Goal: Information Seeking & Learning: Learn about a topic

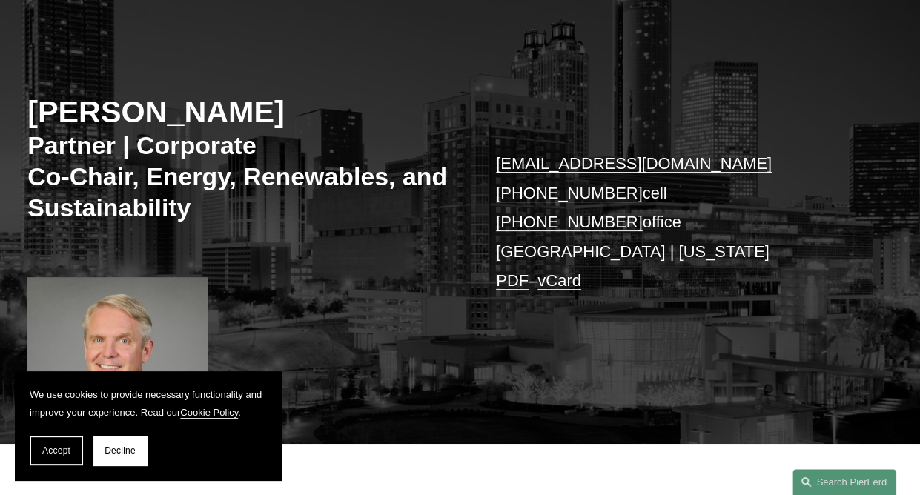
scroll to position [148, 0]
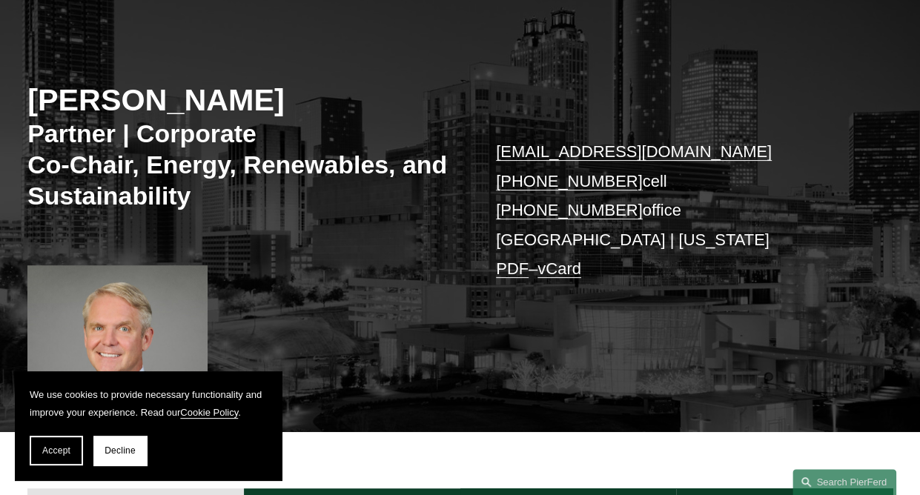
drag, startPoint x: 68, startPoint y: 450, endPoint x: 77, endPoint y: 450, distance: 8.9
click at [69, 450] on span "Accept" at bounding box center [56, 451] width 28 height 10
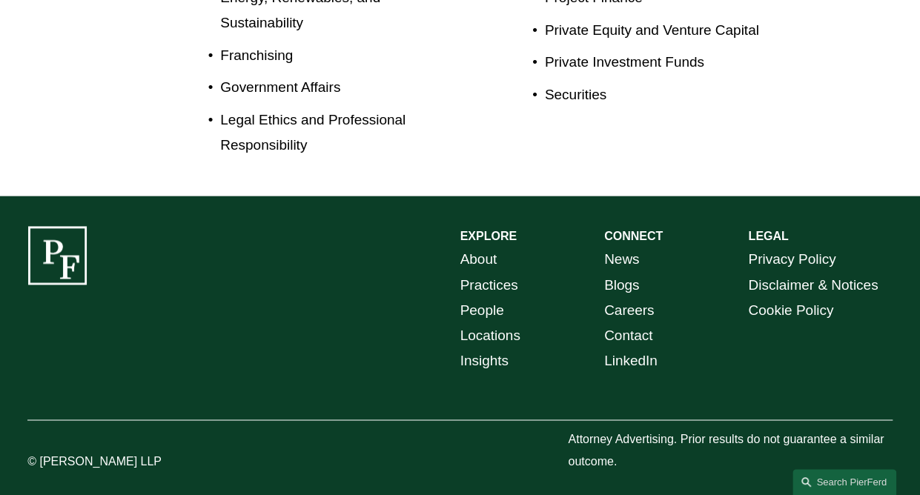
scroll to position [939, 0]
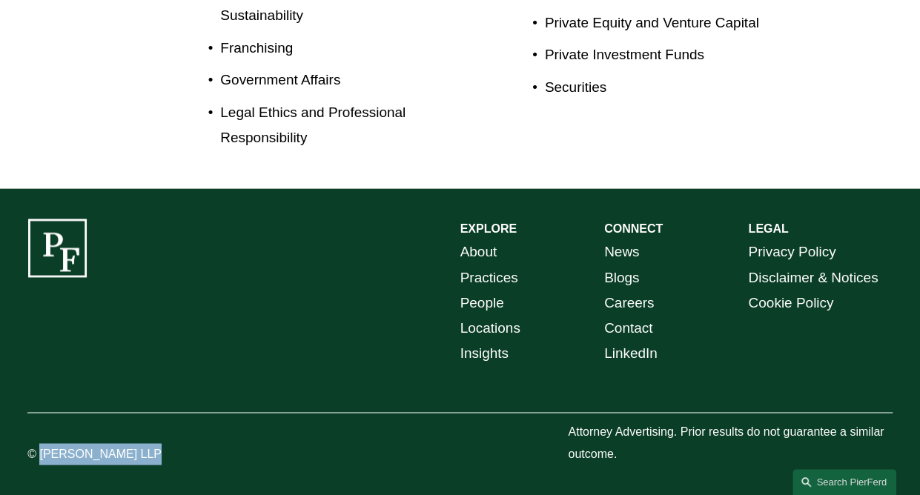
drag, startPoint x: 40, startPoint y: 452, endPoint x: 136, endPoint y: 452, distance: 95.7
click at [136, 452] on p "© [PERSON_NAME] LLP" at bounding box center [117, 455] width 180 height 22
drag, startPoint x: 136, startPoint y: 452, endPoint x: 123, endPoint y: 449, distance: 12.8
copy p "[PERSON_NAME]"
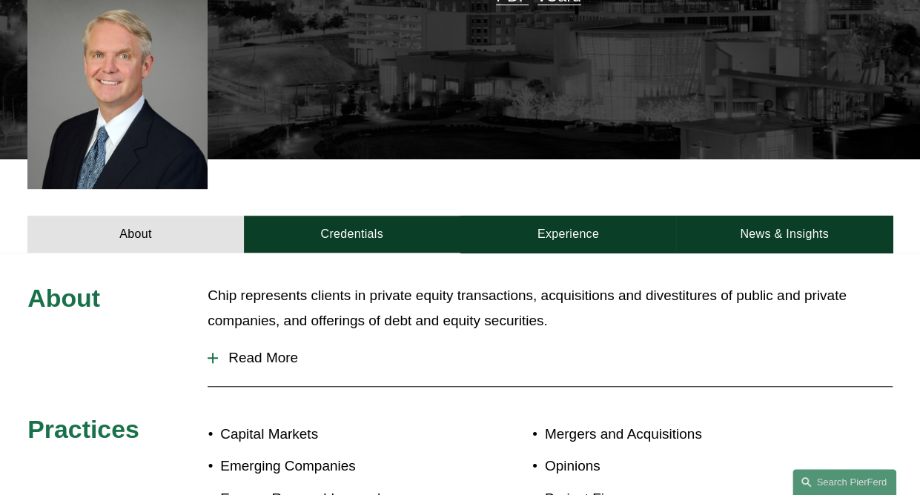
scroll to position [445, 0]
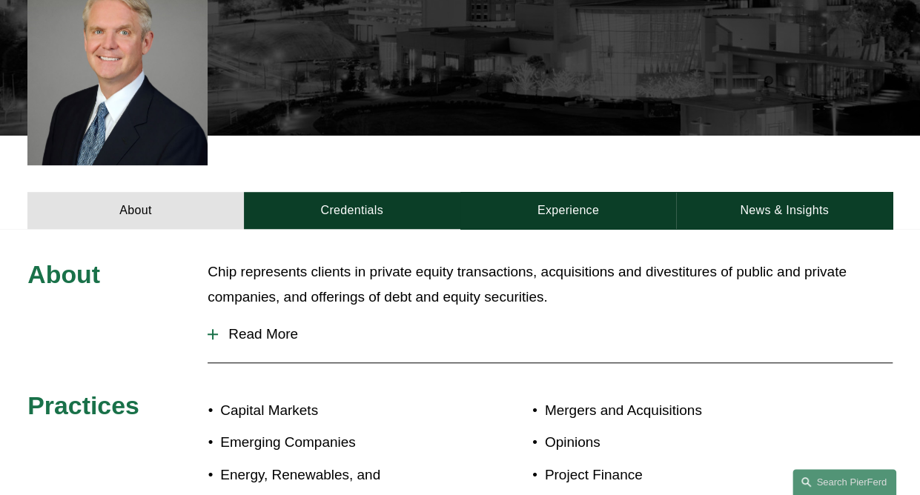
click at [268, 343] on span "Read More" at bounding box center [555, 334] width 675 height 16
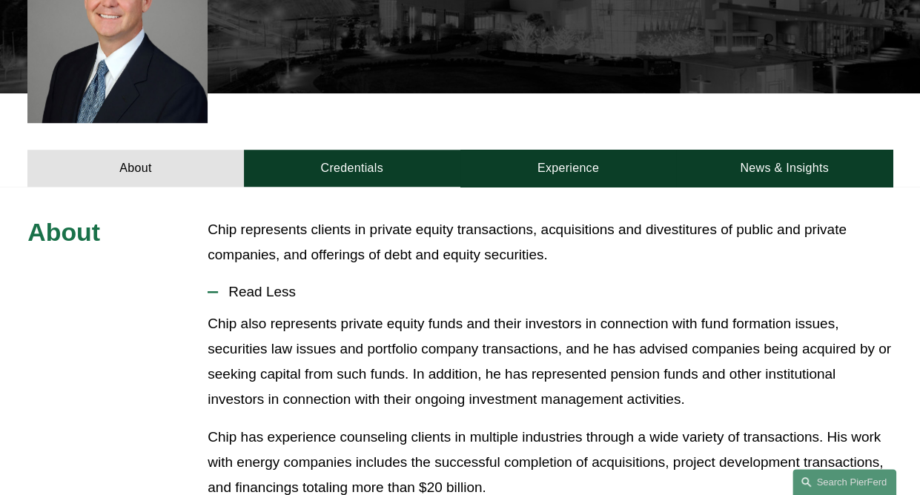
scroll to position [519, 0]
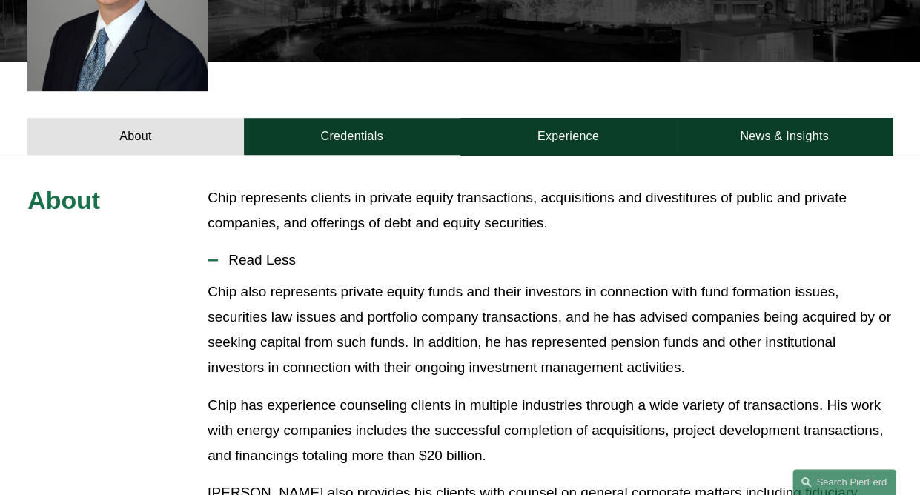
drag, startPoint x: 277, startPoint y: 266, endPoint x: 275, endPoint y: 213, distance: 53.4
click at [277, 265] on span "Read Less" at bounding box center [555, 260] width 675 height 16
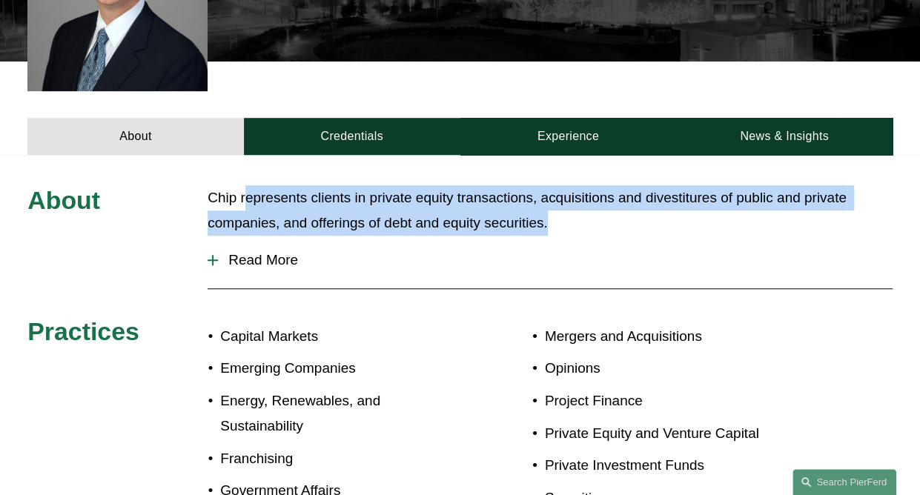
drag, startPoint x: 244, startPoint y: 201, endPoint x: 576, endPoint y: 226, distance: 332.5
click at [576, 226] on p "Chip represents clients in private equity transactions, acquisitions and divest…" at bounding box center [550, 210] width 685 height 50
drag, startPoint x: 576, startPoint y: 226, endPoint x: 504, endPoint y: 214, distance: 73.0
copy p "epresents clients in private equity transactions, acquisitions and divestitures…"
click at [260, 263] on span "Read More" at bounding box center [555, 260] width 675 height 16
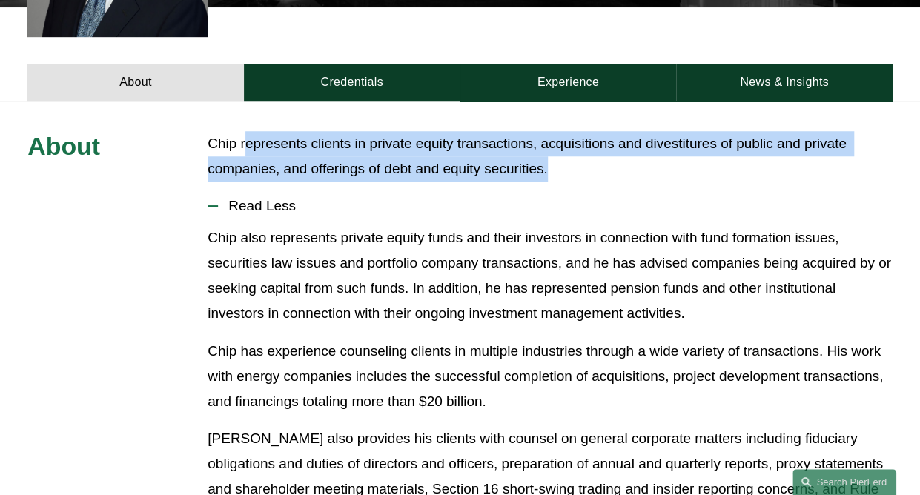
scroll to position [593, 0]
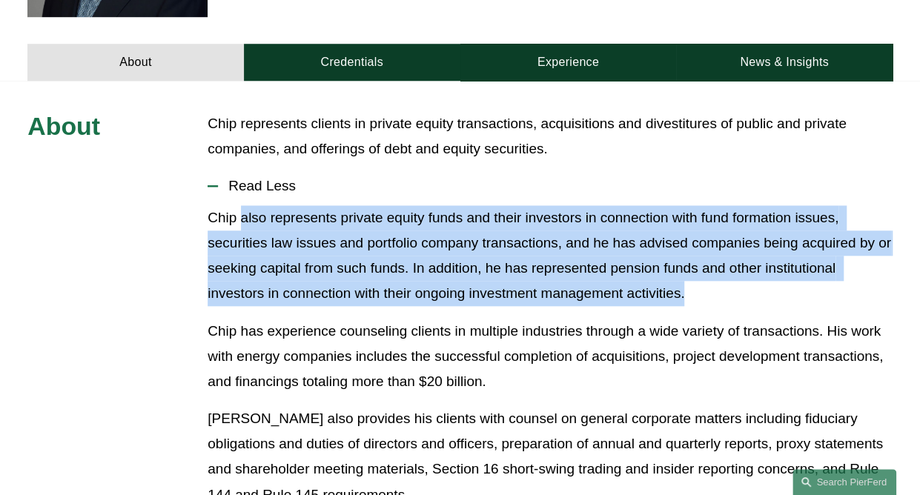
drag, startPoint x: 240, startPoint y: 221, endPoint x: 711, endPoint y: 299, distance: 476.6
click at [711, 299] on p "Chip also represents private equity funds and their investors in connection wit…" at bounding box center [550, 256] width 685 height 102
drag, startPoint x: 711, startPoint y: 299, endPoint x: 603, endPoint y: 279, distance: 109.4
copy p "also represents private equity funds and their investors in connection with fun…"
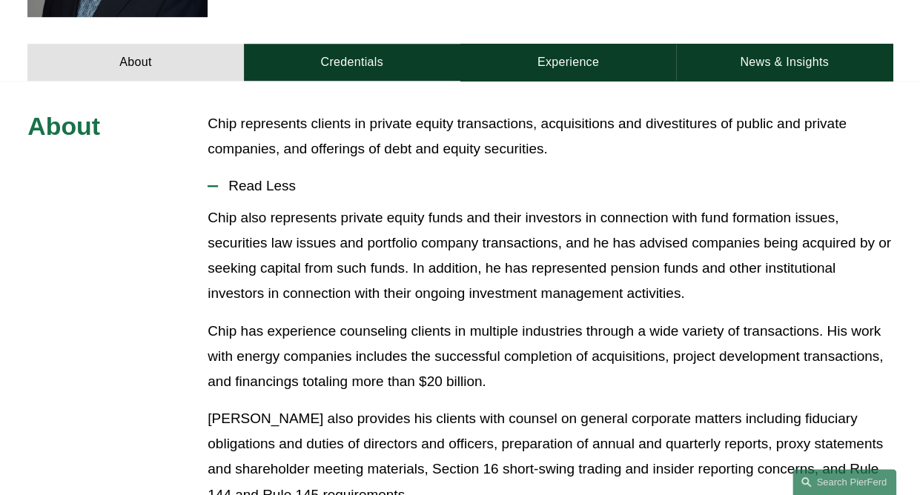
click at [449, 318] on div "Chip also represents private equity funds and their investors in connection wit…" at bounding box center [550, 362] width 685 height 314
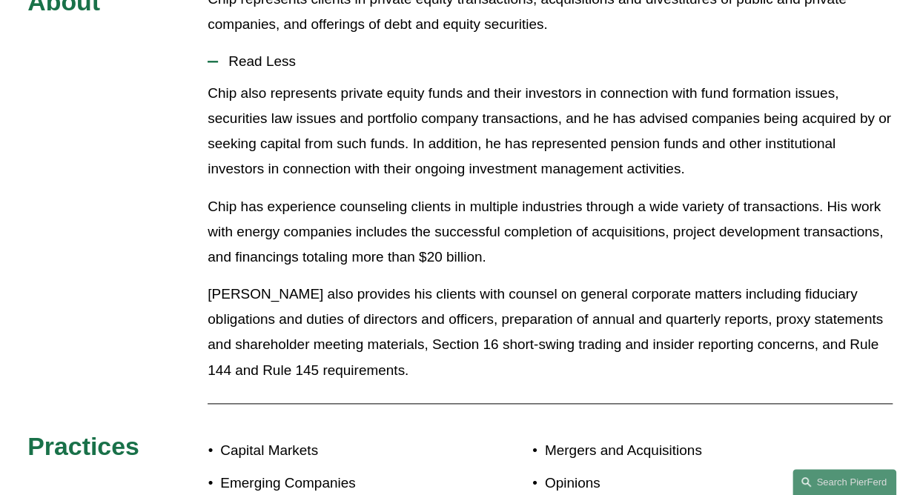
scroll to position [742, 0]
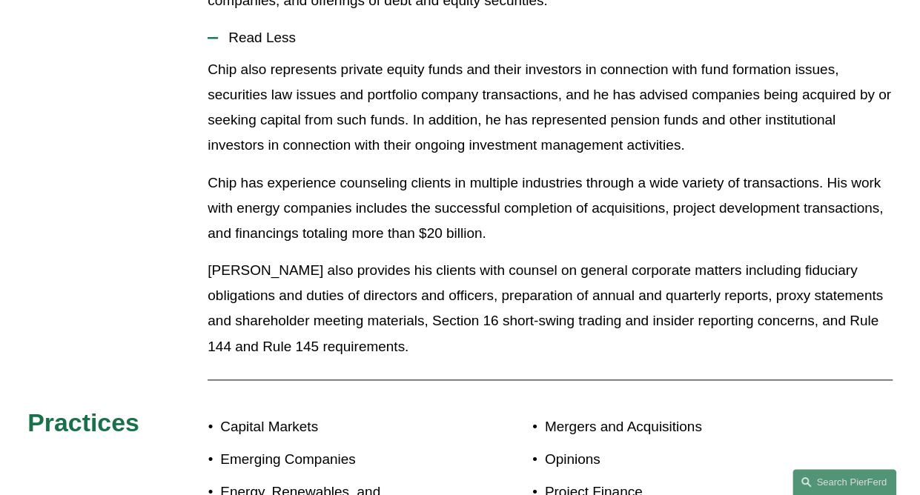
click at [302, 194] on p "Chip has experience counseling clients in multiple industries through a wide va…" at bounding box center [550, 209] width 685 height 76
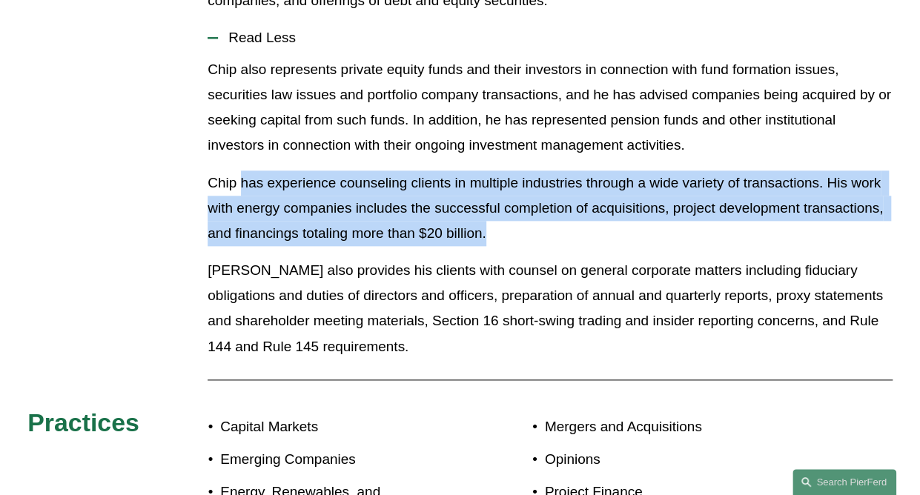
drag, startPoint x: 242, startPoint y: 188, endPoint x: 501, endPoint y: 241, distance: 264.3
click at [501, 241] on p "Chip has experience counseling clients in multiple industries through a wide va…" at bounding box center [550, 209] width 685 height 76
drag, startPoint x: 501, startPoint y: 241, endPoint x: 423, endPoint y: 218, distance: 81.2
copy p "has experience counseling clients in multiple industries through a wide variety…"
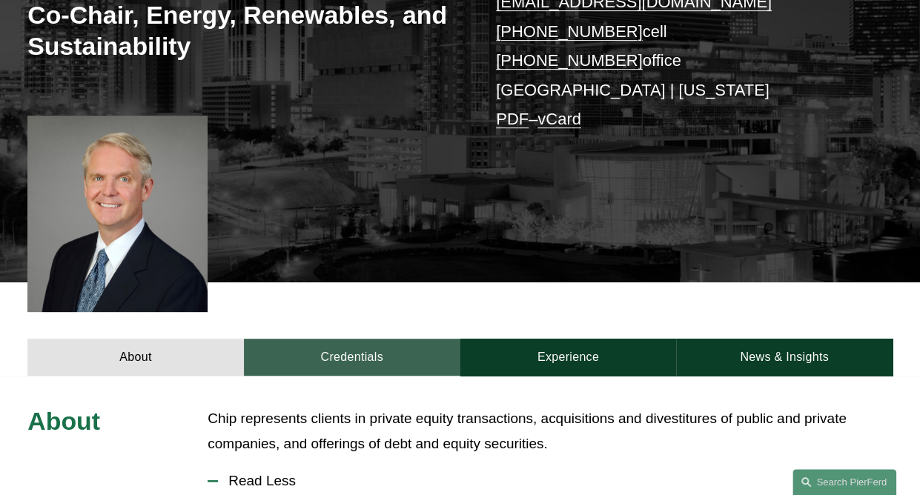
scroll to position [297, 0]
